Goal: Ask a question

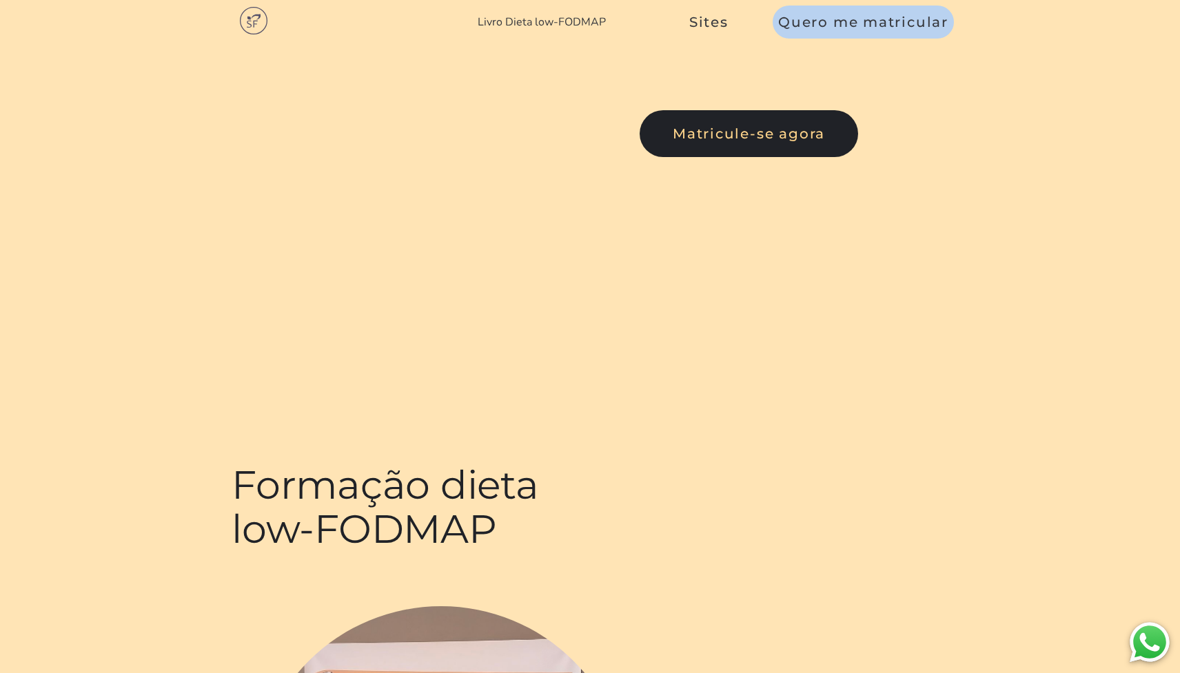
click at [582, 17] on link "Livro Dieta low-FODMAP" at bounding box center [542, 21] width 128 height 15
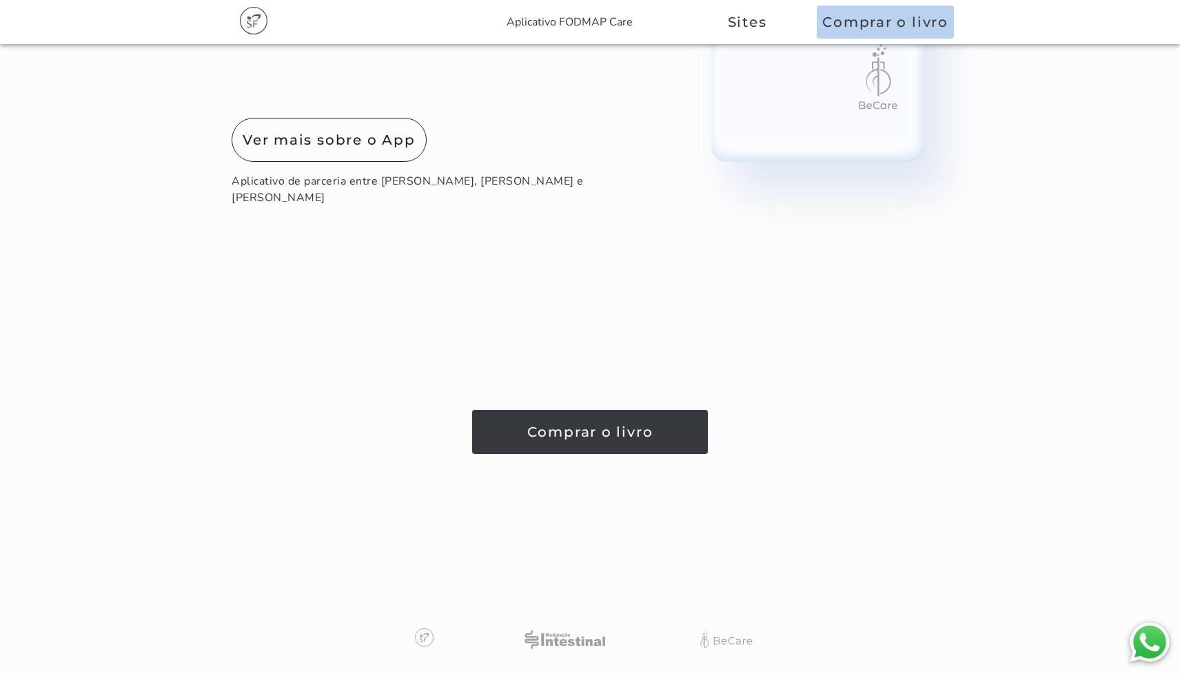
scroll to position [7323, 0]
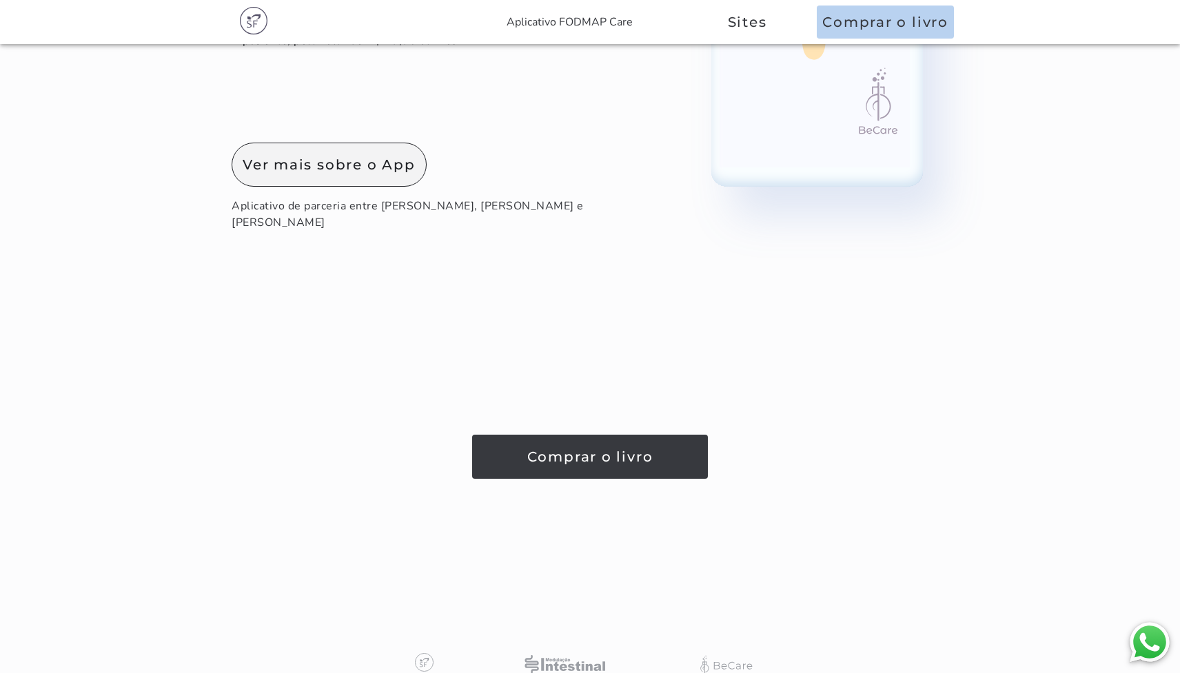
click at [0, 0] on slot "Ver mais sobre o App" at bounding box center [0, 0] width 0 height 0
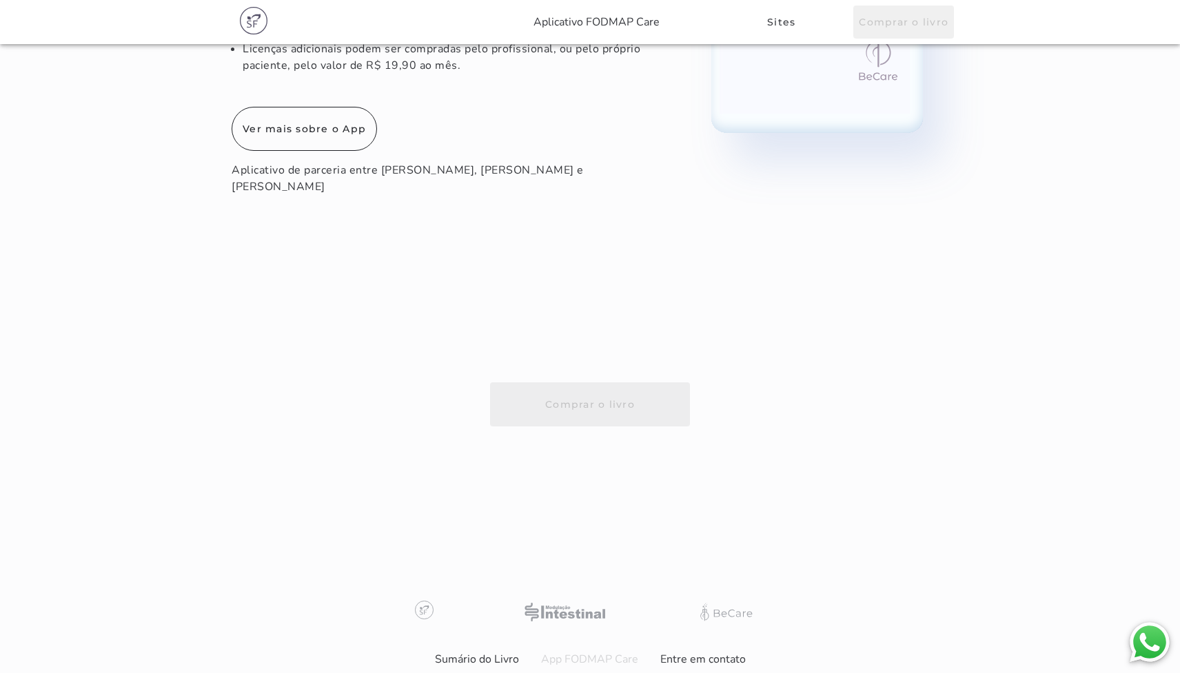
click at [593, 17] on link "Aplicativo FODMAP Care" at bounding box center [597, 21] width 126 height 15
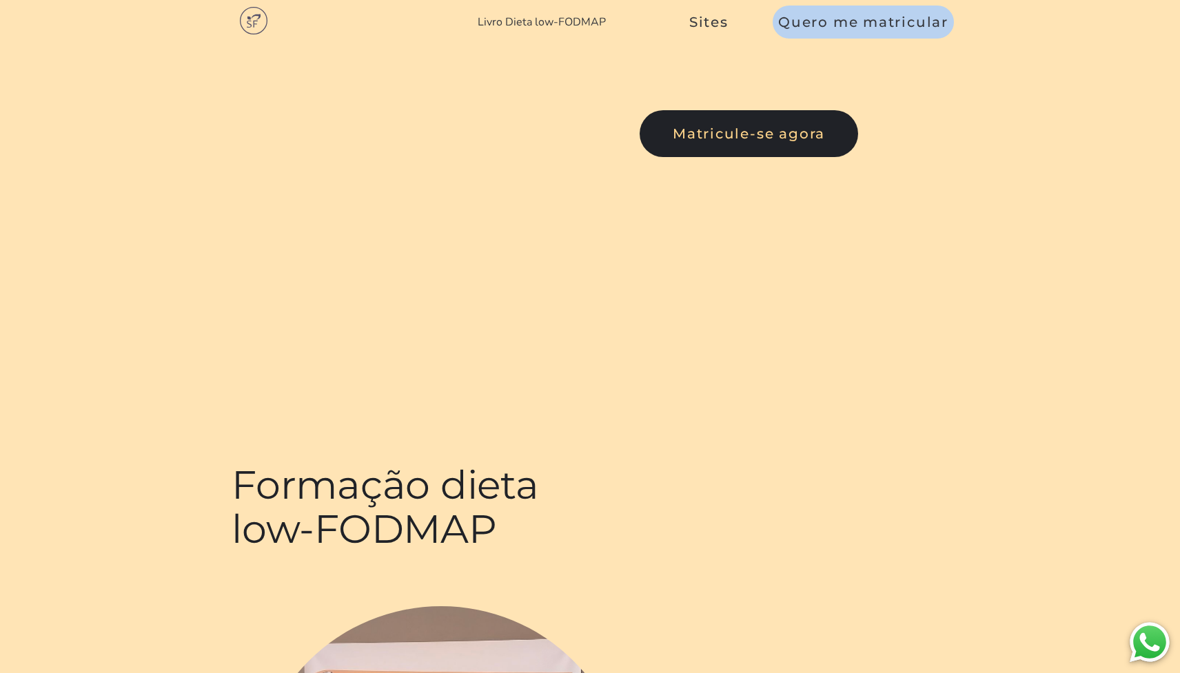
click at [583, 27] on link "Livro Dieta low-FODMAP" at bounding box center [542, 21] width 128 height 15
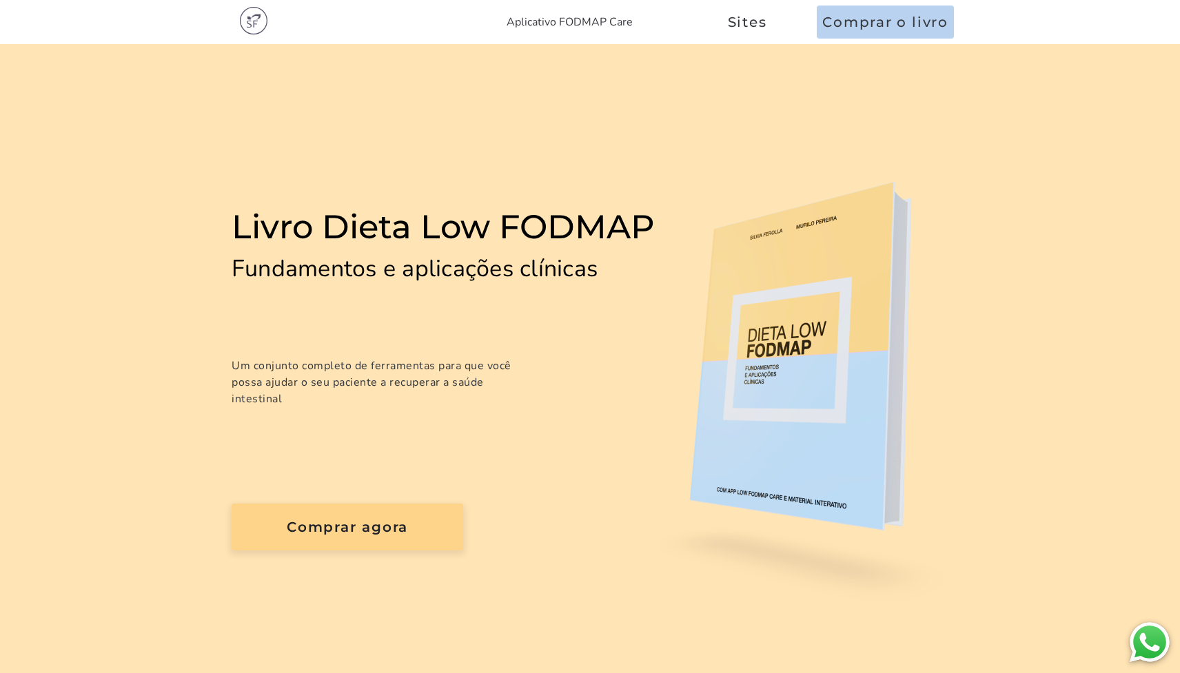
click at [1142, 636] on img at bounding box center [1149, 643] width 47 height 47
